Goal: Find specific page/section: Find specific page/section

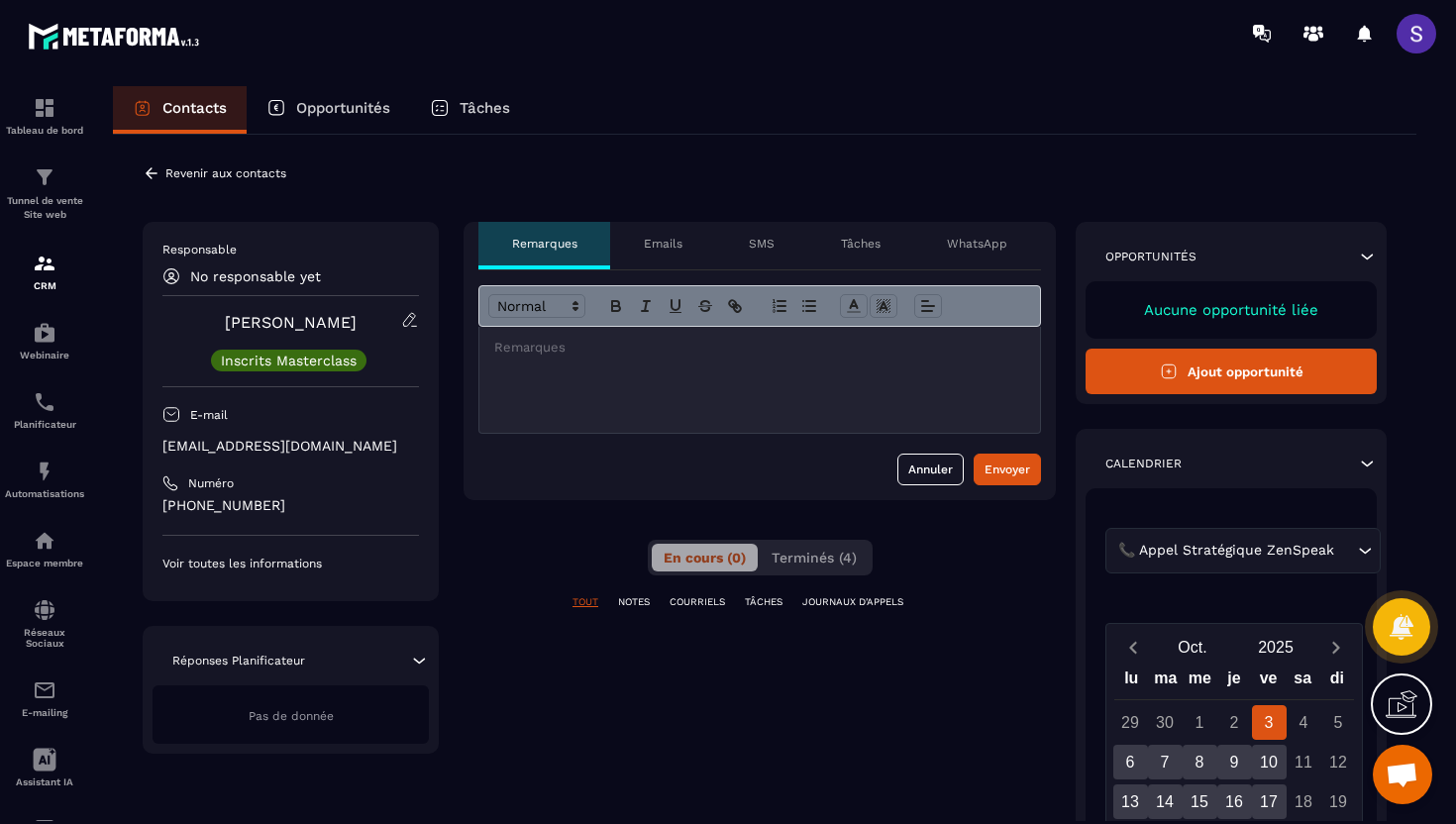
drag, startPoint x: 398, startPoint y: 453, endPoint x: 159, endPoint y: 446, distance: 239.1
click at [159, 446] on div "Responsable No responsable yet [PERSON_NAME] Masterclass E-mail [EMAIL_ADDRESS]…" at bounding box center [291, 412] width 296 height 379
copy p "[EMAIL_ADDRESS][DOMAIN_NAME]"
click at [462, 698] on div "**********" at bounding box center [764, 679] width 1244 height 914
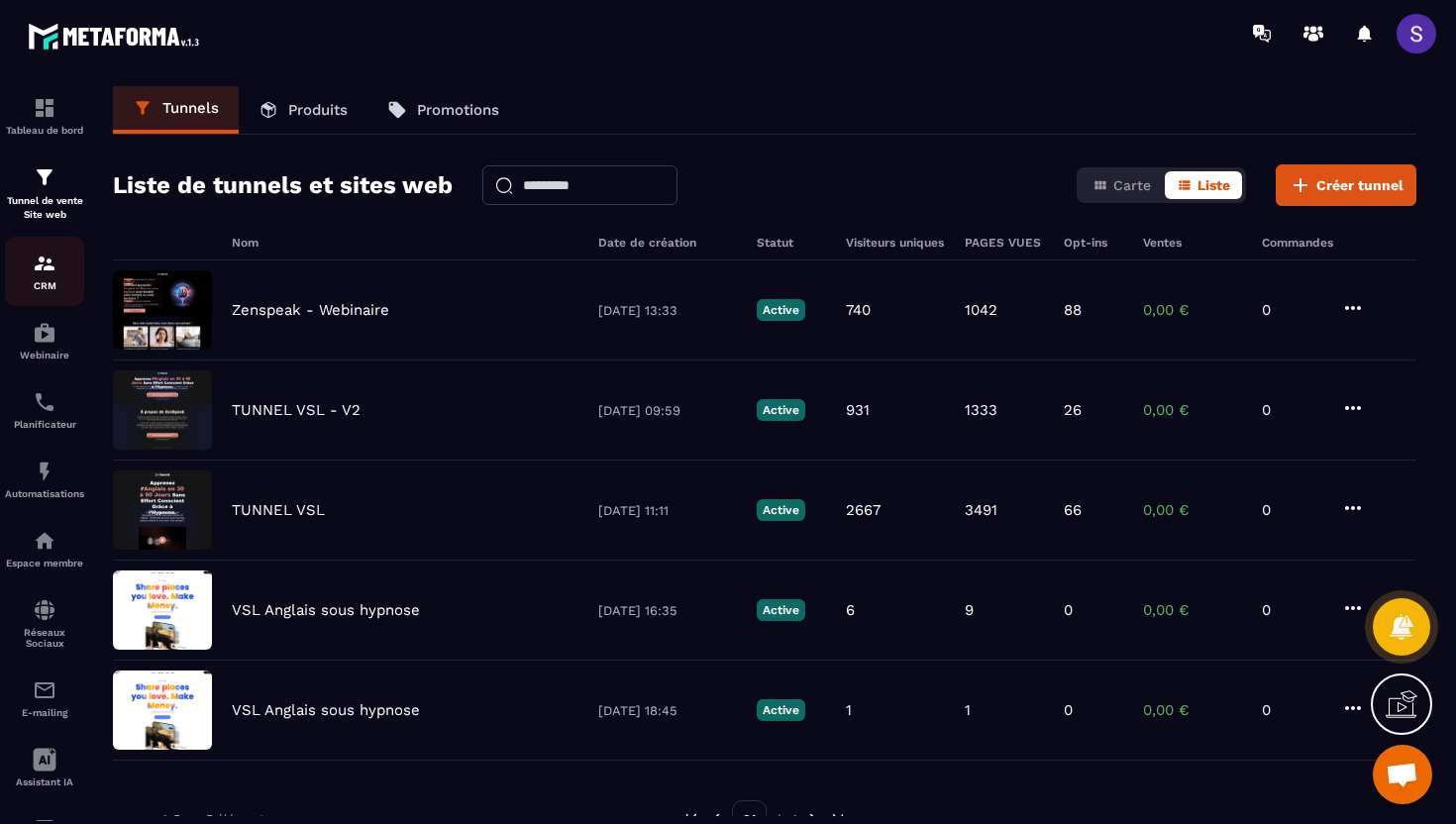
click at [38, 280] on p "CRM" at bounding box center [45, 285] width 79 height 11
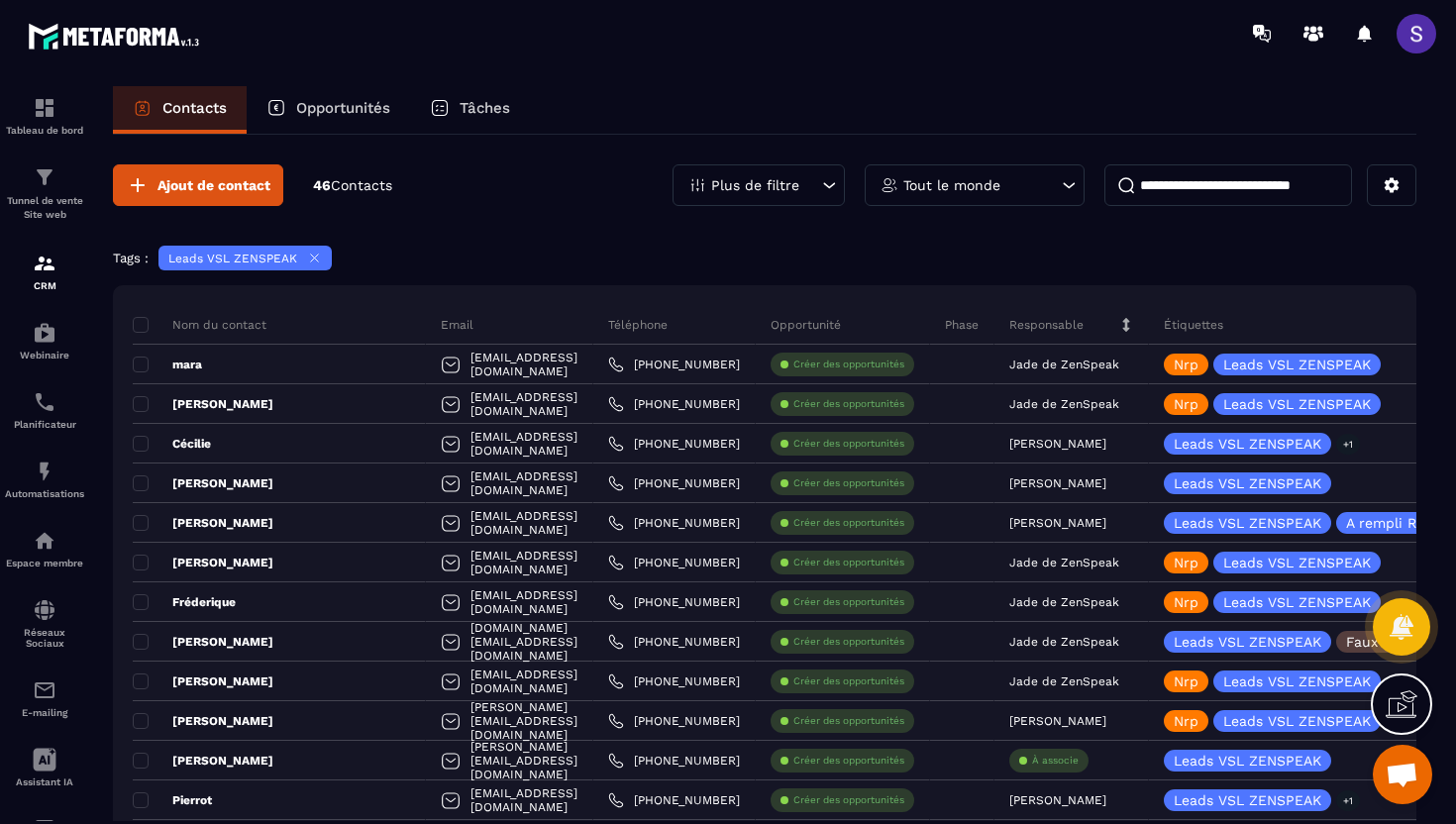
click at [315, 257] on icon at bounding box center [314, 257] width 15 height 15
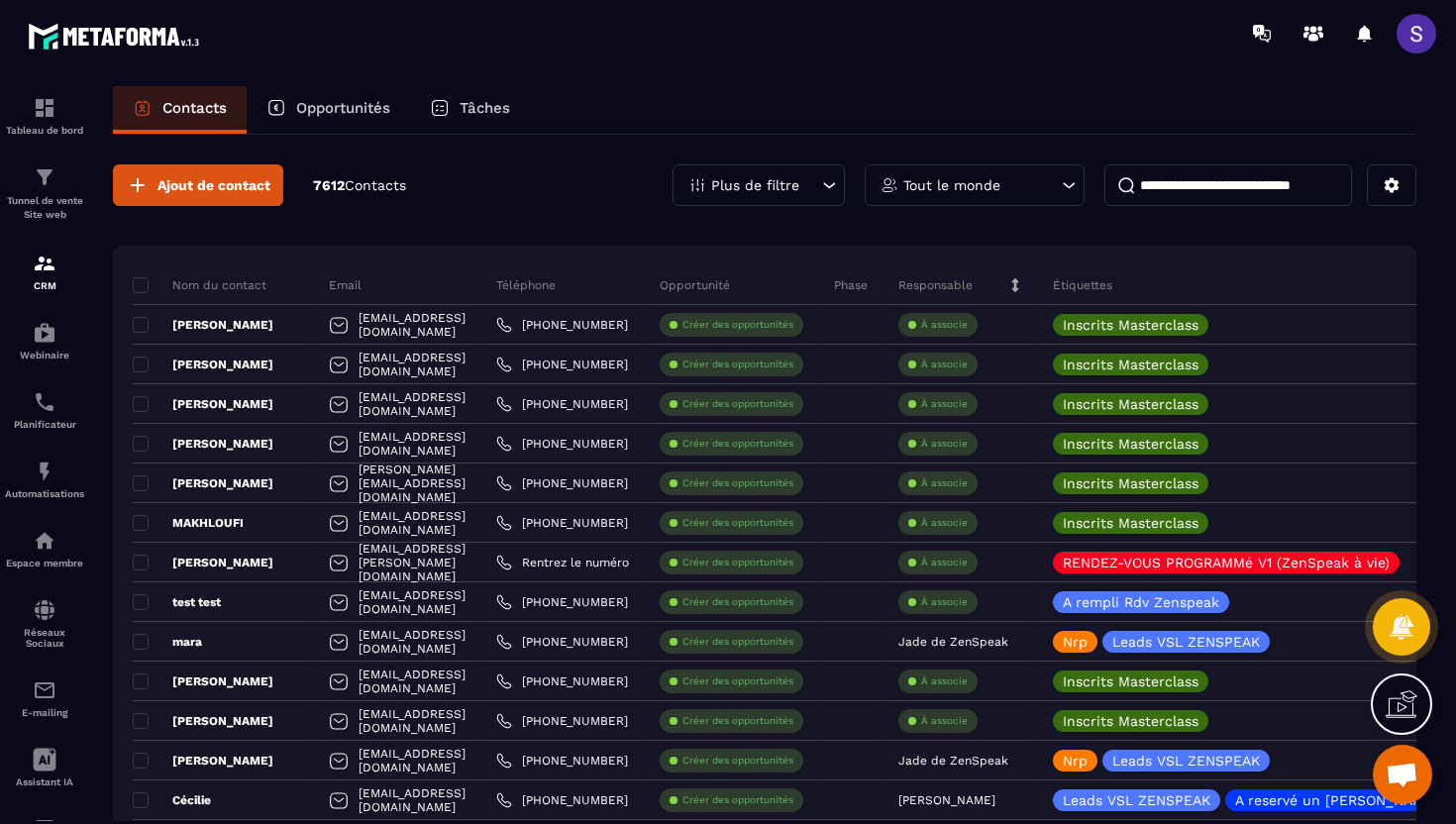
click at [797, 185] on p "Plus de filtre" at bounding box center [755, 186] width 88 height 14
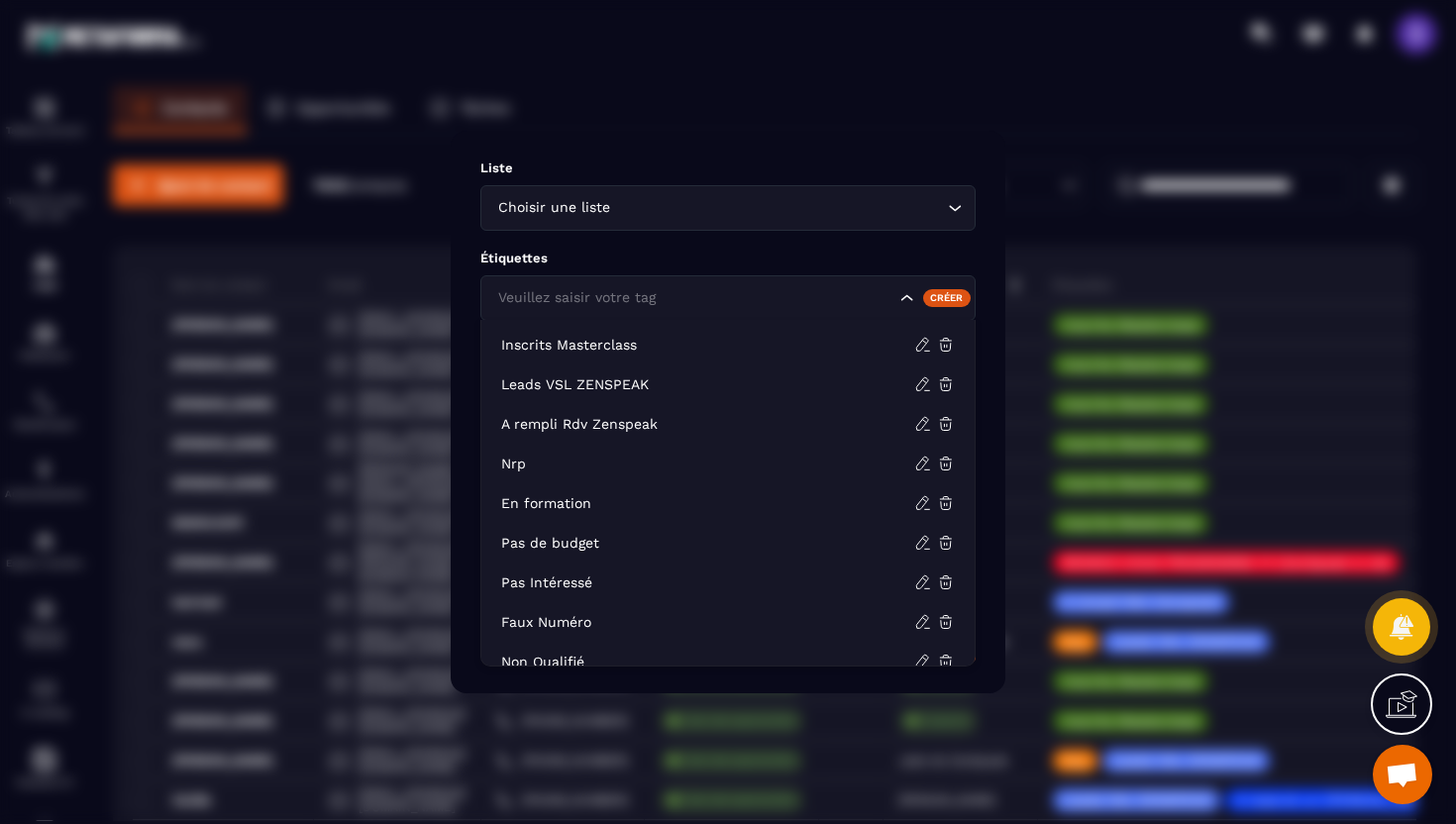
click at [650, 308] on div "Veuillez saisir votre tag" at bounding box center [694, 298] width 406 height 22
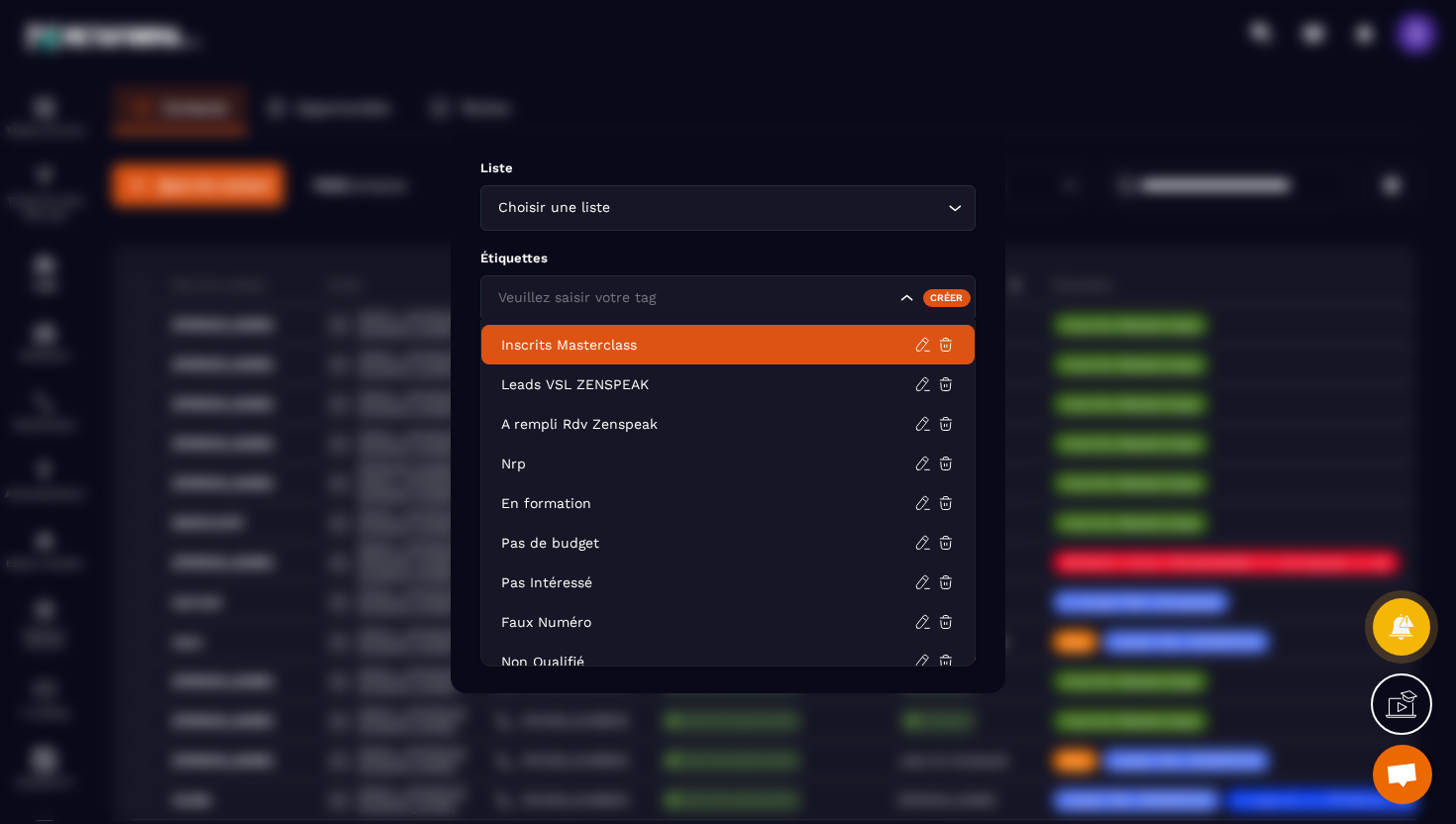
click at [609, 340] on p "Inscrits Masterclass" at bounding box center [708, 344] width 413 height 20
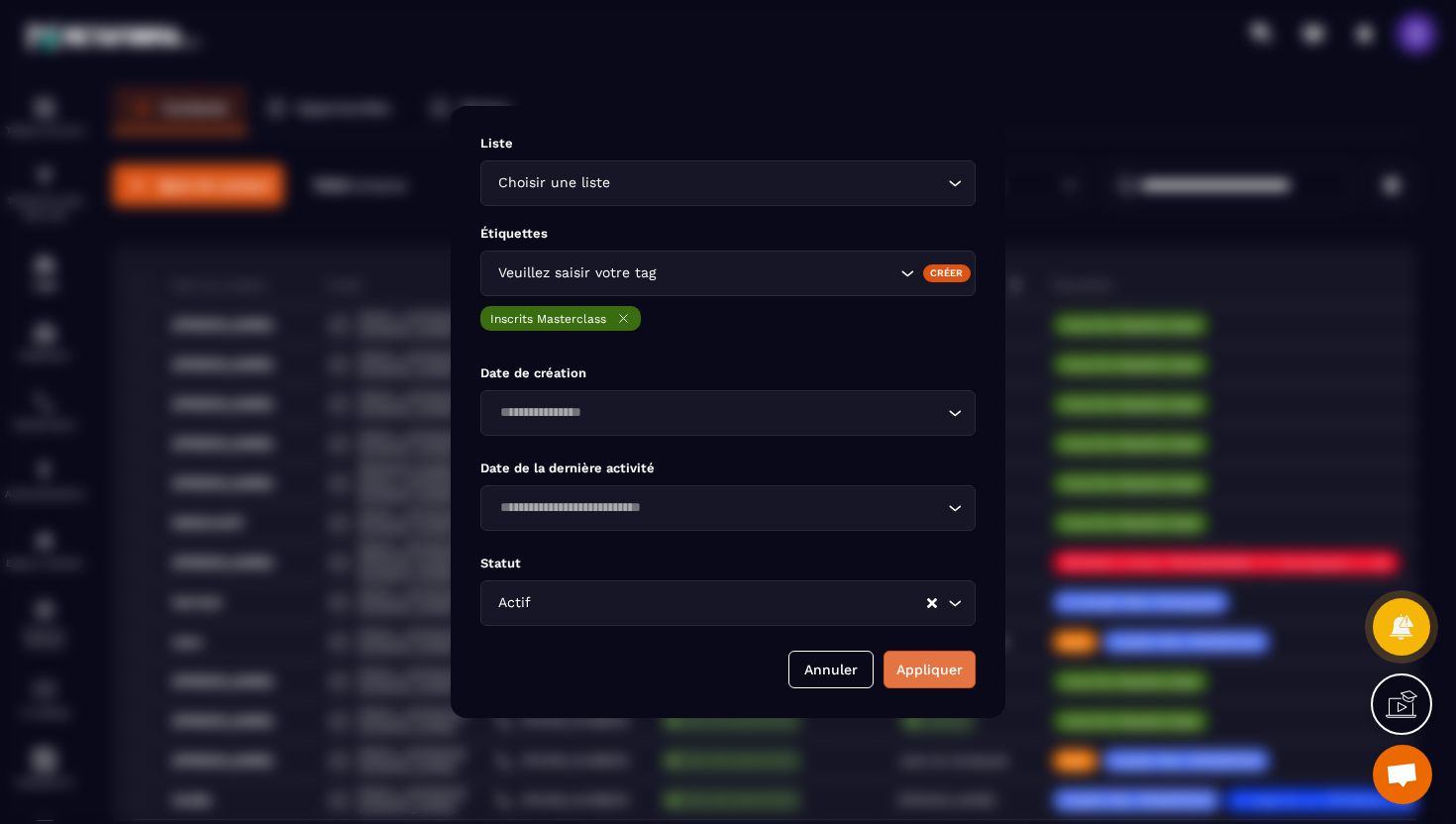
click at [930, 663] on button "Appliquer" at bounding box center [929, 670] width 92 height 38
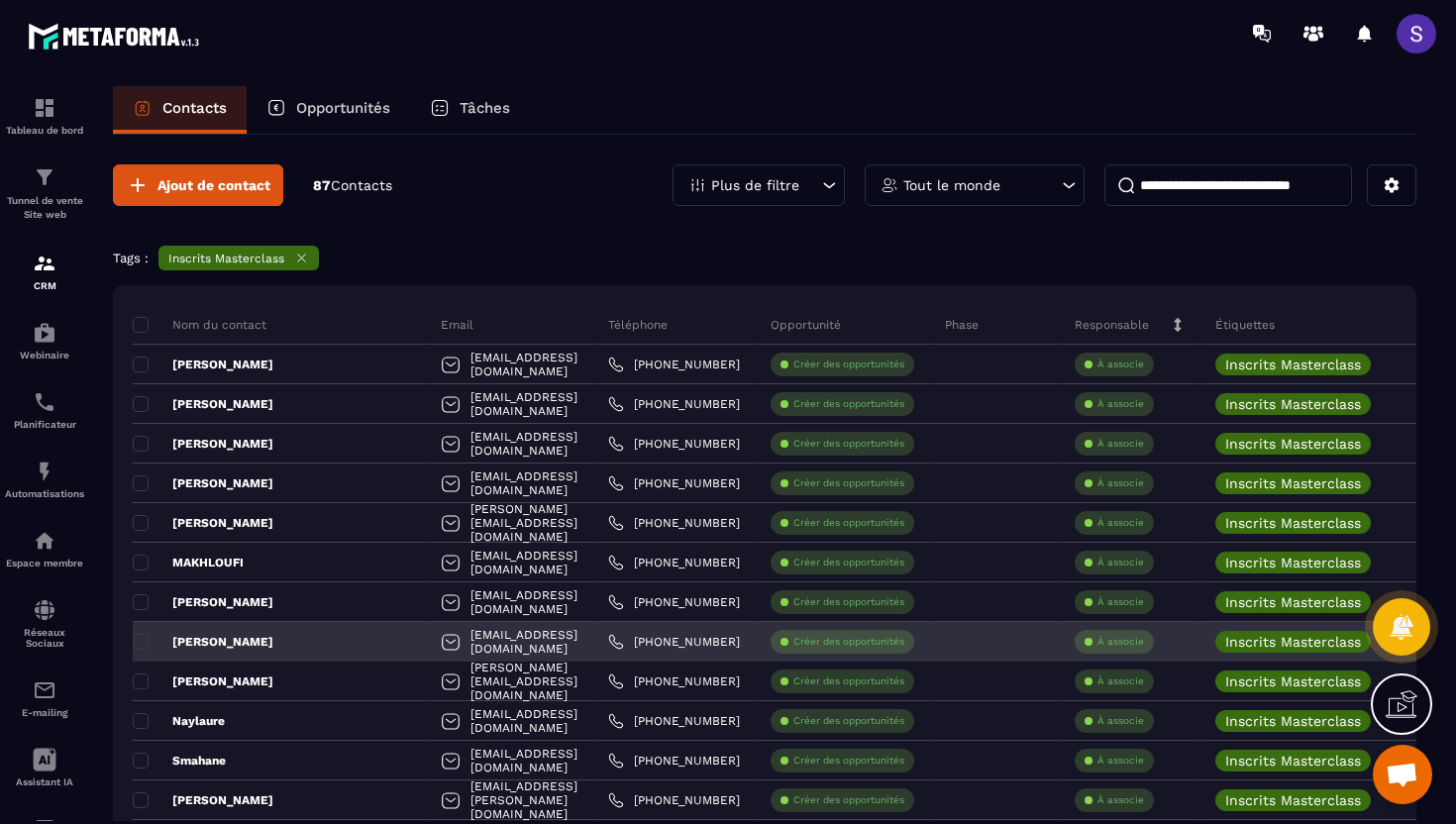
click at [213, 639] on p "[PERSON_NAME]" at bounding box center [203, 642] width 141 height 16
